Goal: Navigation & Orientation: Find specific page/section

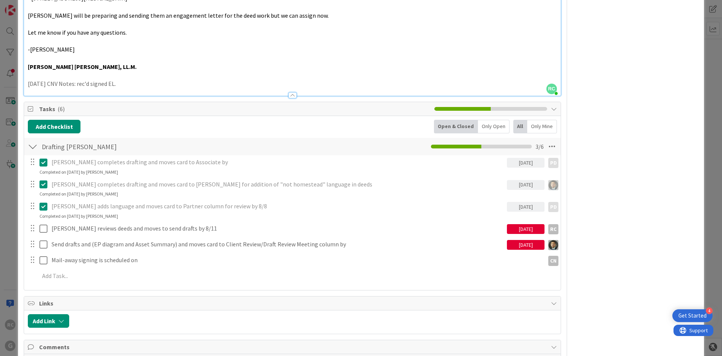
scroll to position [339, 0]
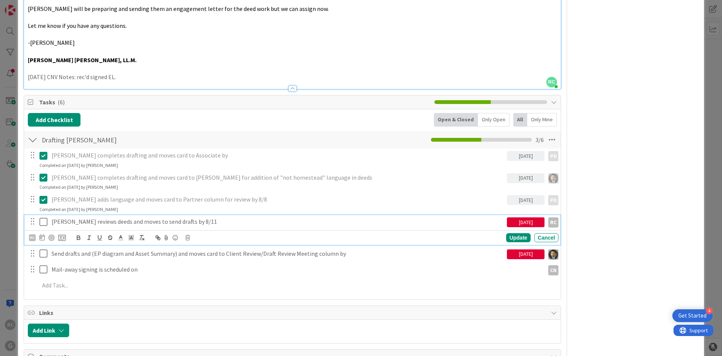
click at [47, 224] on icon at bounding box center [45, 221] width 11 height 9
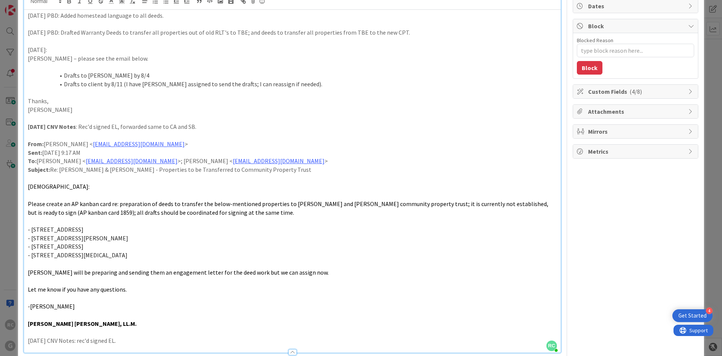
scroll to position [0, 0]
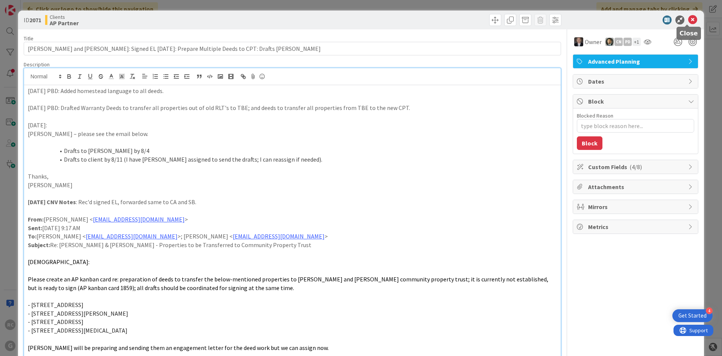
click at [689, 20] on icon at bounding box center [693, 19] width 9 height 9
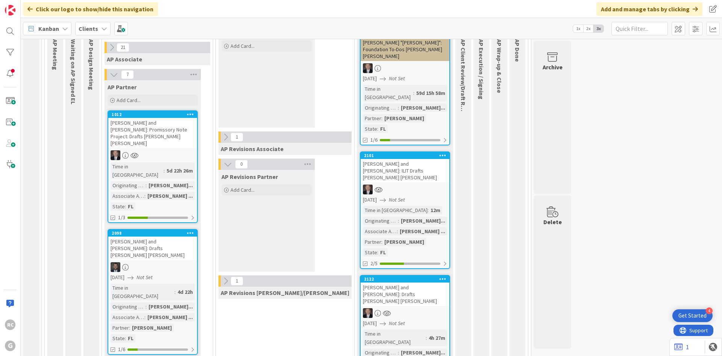
scroll to position [489, 0]
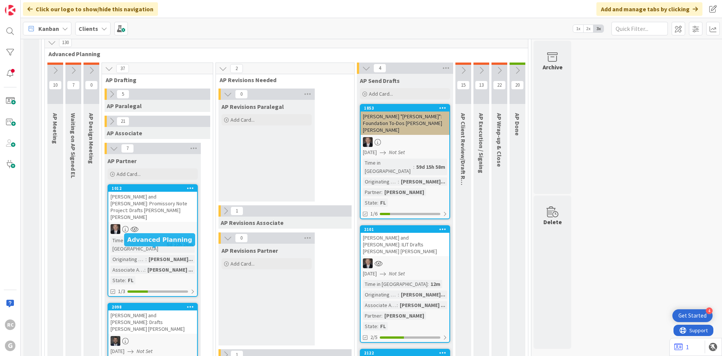
click at [152, 304] on div "2098" at bounding box center [154, 306] width 85 height 5
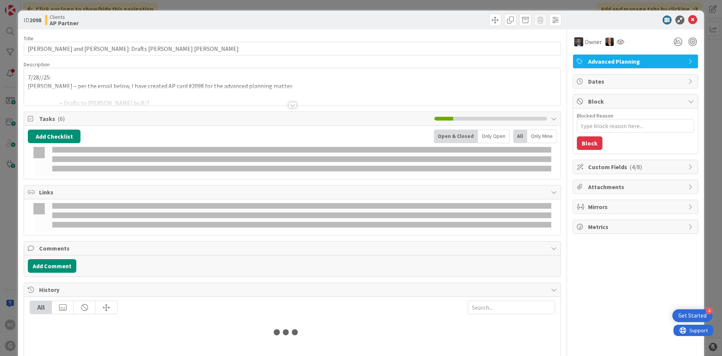
type textarea "x"
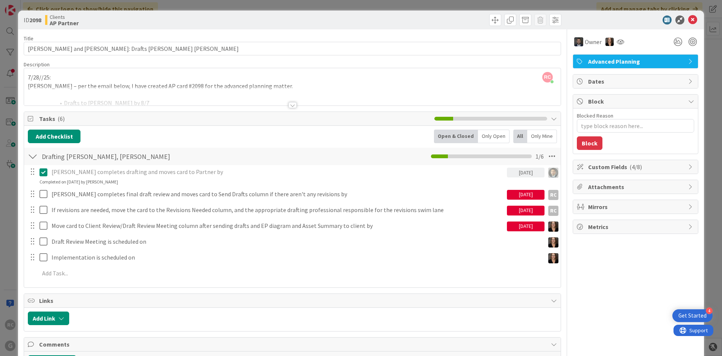
click at [293, 104] on div at bounding box center [293, 105] width 8 height 6
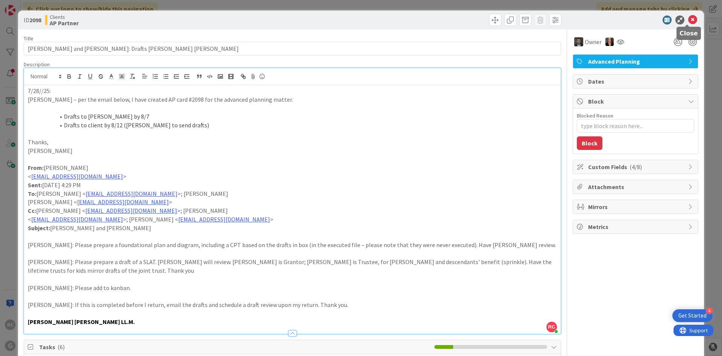
click at [689, 19] on icon at bounding box center [693, 19] width 9 height 9
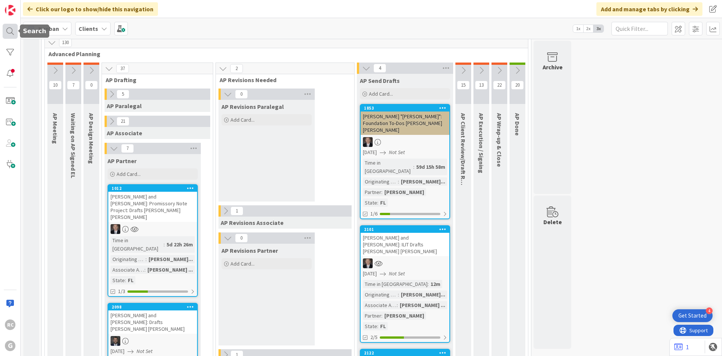
click at [11, 36] on div at bounding box center [10, 31] width 15 height 15
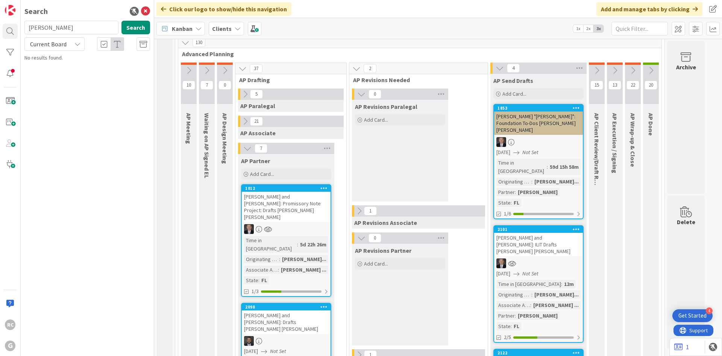
type input "[PERSON_NAME]"
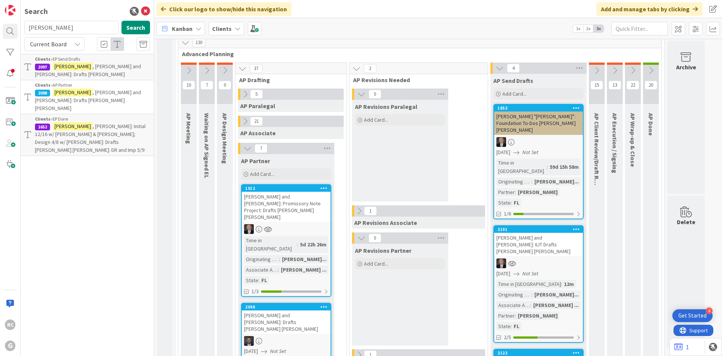
click at [98, 62] on div "Clients › EP Send Drafts" at bounding box center [92, 59] width 115 height 7
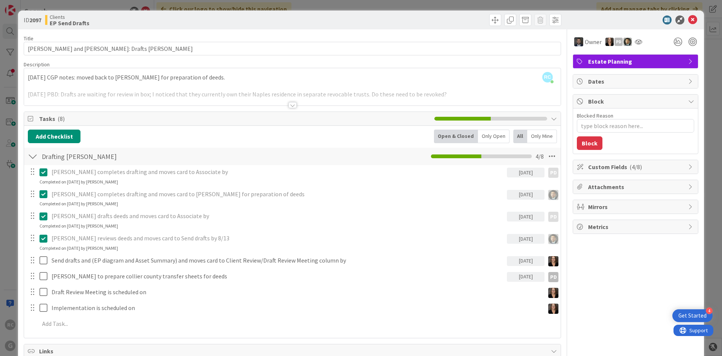
click at [290, 102] on div at bounding box center [292, 95] width 537 height 19
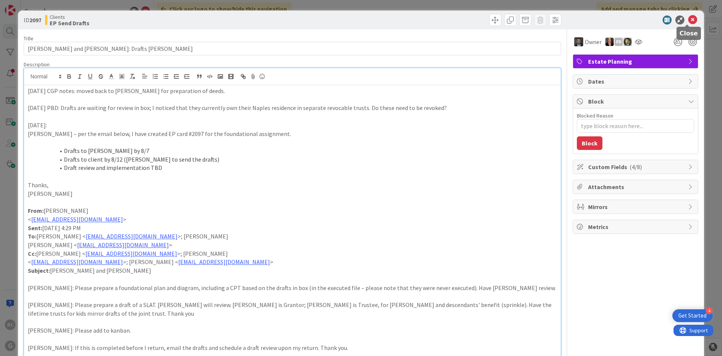
click at [690, 21] on icon at bounding box center [693, 19] width 9 height 9
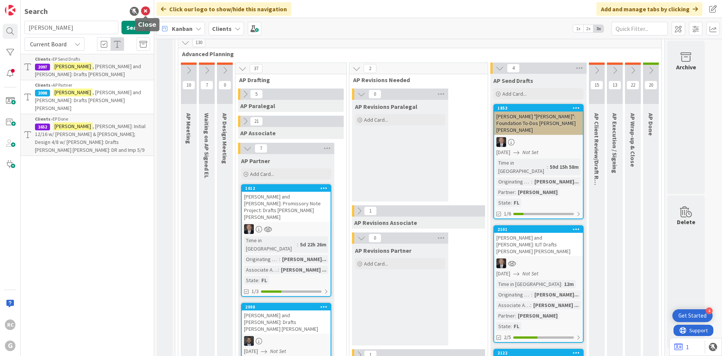
click at [145, 9] on icon at bounding box center [145, 11] width 9 height 9
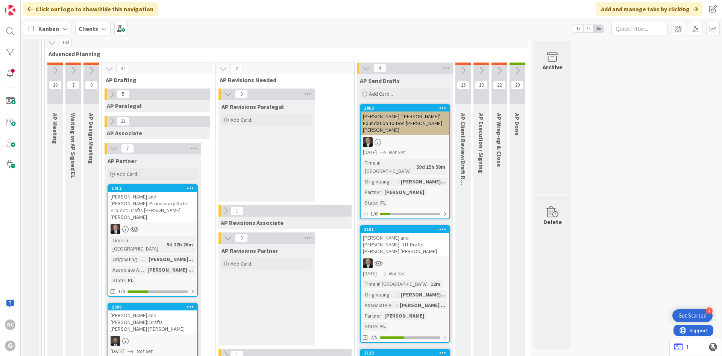
click at [146, 310] on div "[PERSON_NAME] and [PERSON_NAME]: Drafts [PERSON_NAME] [PERSON_NAME]" at bounding box center [152, 321] width 89 height 23
type textarea "x"
